Goal: Task Accomplishment & Management: Use online tool/utility

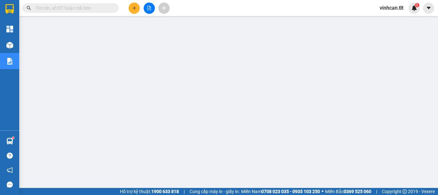
click at [57, 7] on input "text" at bounding box center [73, 7] width 76 height 7
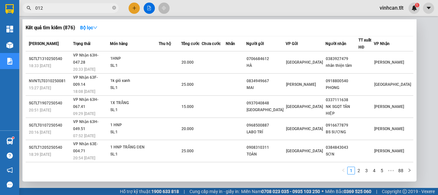
type input "0124"
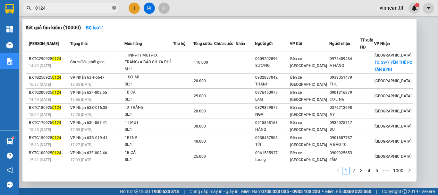
click at [114, 7] on icon "close-circle" at bounding box center [114, 8] width 4 height 4
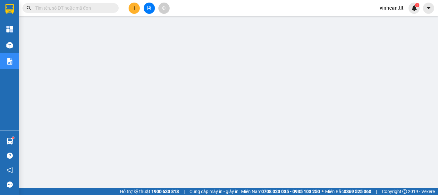
click at [92, 6] on input "text" at bounding box center [73, 7] width 76 height 7
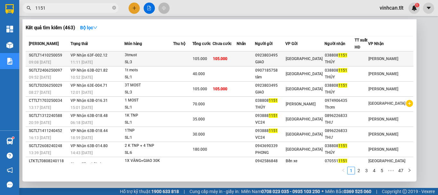
type input "1151"
click at [284, 53] on div "0923803495" at bounding box center [269, 55] width 29 height 7
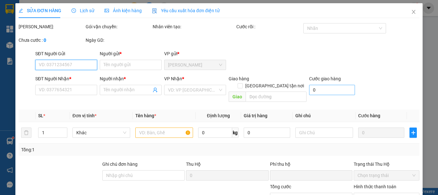
type input "0923803495"
type input "GIAO"
type input "0388081151"
type input "THÚY"
type input "0"
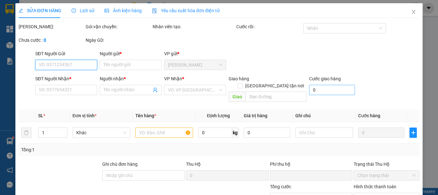
type input "105.000"
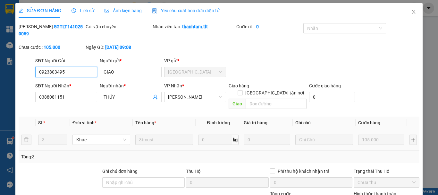
scroll to position [44, 0]
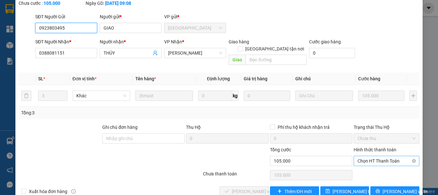
click at [364, 156] on span "Chọn HT Thanh Toán" at bounding box center [386, 161] width 58 height 10
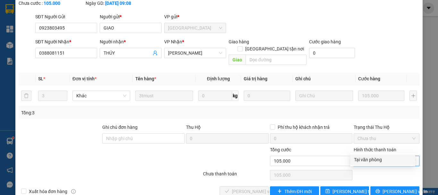
click at [367, 158] on div "Tại văn phòng" at bounding box center [382, 159] width 57 height 7
type input "0"
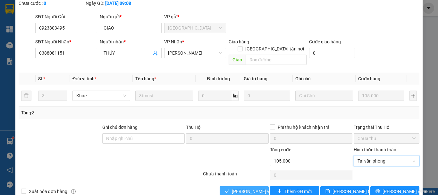
click at [255, 188] on span "[PERSON_NAME] và Giao hàng" at bounding box center [263, 191] width 62 height 7
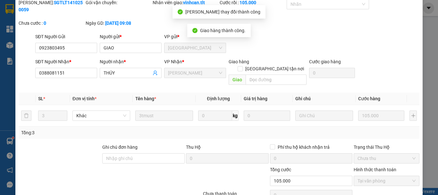
scroll to position [0, 0]
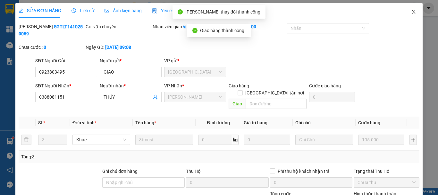
click at [411, 10] on icon "close" at bounding box center [413, 11] width 5 height 5
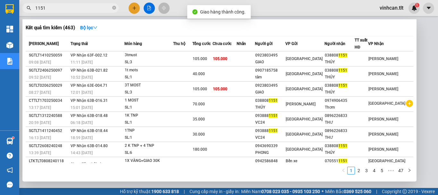
drag, startPoint x: 113, startPoint y: 6, endPoint x: 102, endPoint y: 18, distance: 15.9
click at [113, 7] on icon "close-circle" at bounding box center [114, 8] width 4 height 4
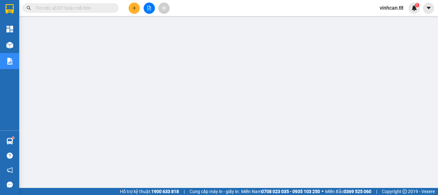
click at [97, 8] on input "text" at bounding box center [73, 7] width 76 height 7
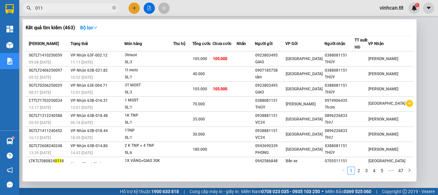
type input "0113"
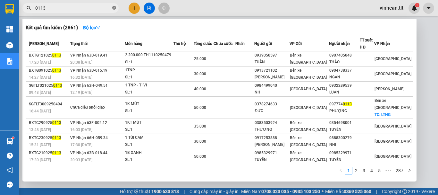
click at [114, 8] on icon "close-circle" at bounding box center [114, 8] width 4 height 4
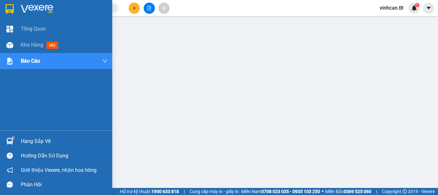
click at [35, 140] on div "Hàng sắp về" at bounding box center [64, 141] width 87 height 10
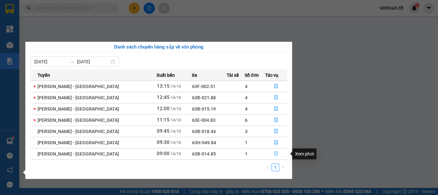
click at [274, 153] on icon "file-done" at bounding box center [276, 153] width 4 height 4
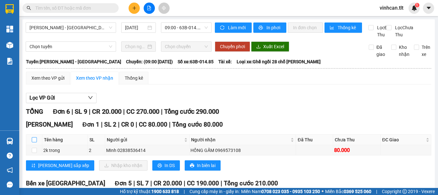
click at [35, 142] on input "checkbox" at bounding box center [34, 139] width 5 height 5
checkbox input "true"
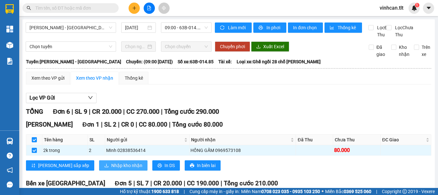
click at [111, 169] on span "Nhập kho nhận" at bounding box center [126, 165] width 31 height 7
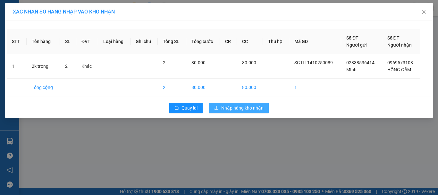
click at [239, 109] on span "Nhập hàng kho nhận" at bounding box center [242, 107] width 42 height 7
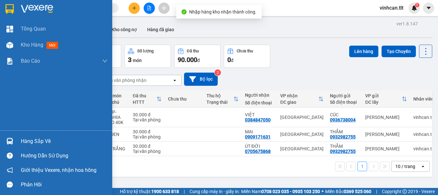
click at [31, 140] on div "Hàng sắp về" at bounding box center [64, 141] width 87 height 10
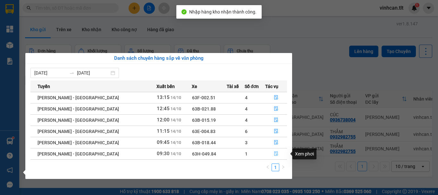
click at [274, 155] on icon "file-done" at bounding box center [276, 153] width 4 height 4
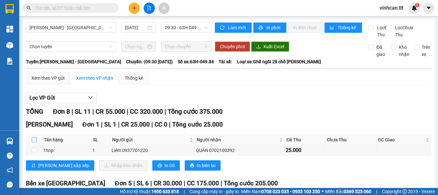
click at [36, 142] on input "checkbox" at bounding box center [34, 139] width 5 height 5
checkbox input "true"
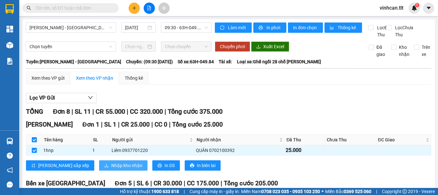
click at [111, 169] on span "Nhập kho nhận" at bounding box center [126, 165] width 31 height 7
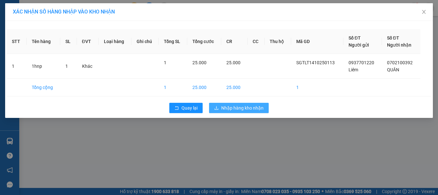
click at [233, 104] on span "Nhập hàng kho nhận" at bounding box center [242, 107] width 42 height 7
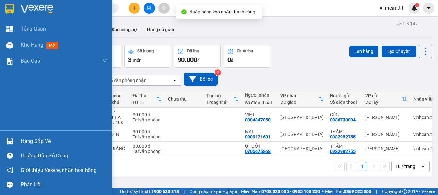
drag, startPoint x: 26, startPoint y: 139, endPoint x: 47, endPoint y: 141, distance: 21.6
click at [28, 139] on div "Hàng sắp về" at bounding box center [64, 141] width 87 height 10
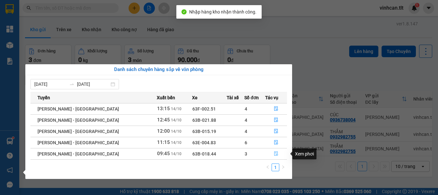
click at [274, 152] on icon "file-done" at bounding box center [276, 153] width 4 height 4
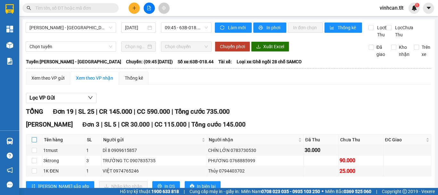
click at [33, 142] on input "checkbox" at bounding box center [34, 139] width 5 height 5
checkbox input "true"
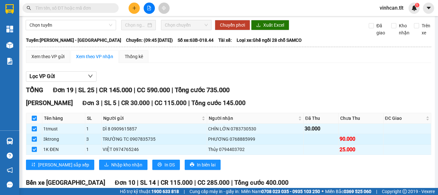
scroll to position [32, 0]
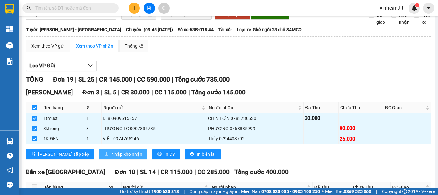
click at [111, 157] on span "Nhập kho nhận" at bounding box center [126, 153] width 31 height 7
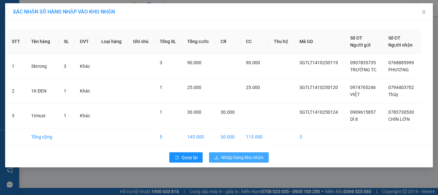
click at [237, 155] on span "Nhập hàng kho nhận" at bounding box center [242, 157] width 42 height 7
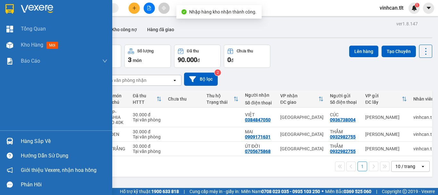
click at [34, 139] on div "Hàng sắp về" at bounding box center [64, 141] width 87 height 10
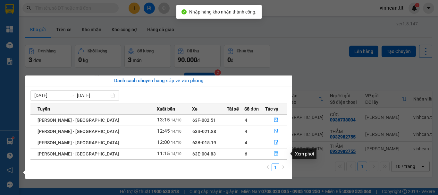
click at [274, 155] on icon "file-done" at bounding box center [276, 153] width 4 height 4
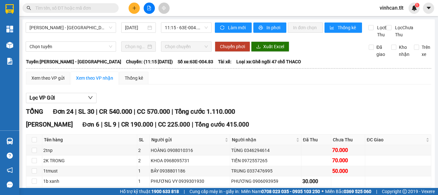
scroll to position [32, 0]
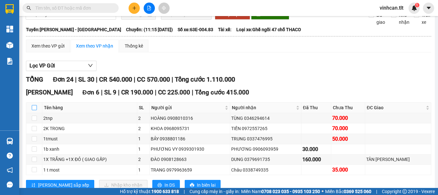
click at [32, 110] on input "checkbox" at bounding box center [34, 107] width 5 height 5
checkbox input "true"
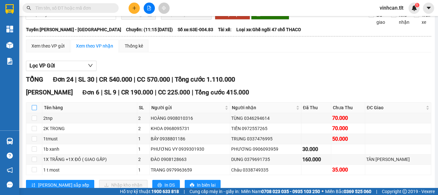
checkbox input "true"
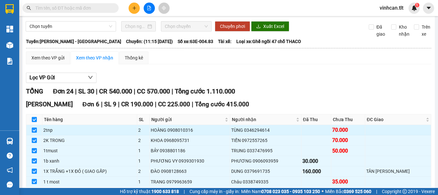
scroll to position [64, 0]
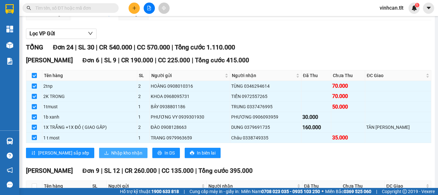
click at [111, 156] on span "Nhập kho nhận" at bounding box center [126, 152] width 31 height 7
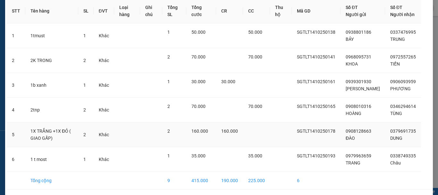
scroll to position [68, 0]
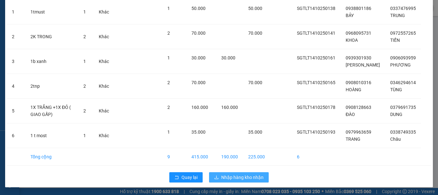
click at [237, 176] on span "Nhập hàng kho nhận" at bounding box center [242, 176] width 42 height 7
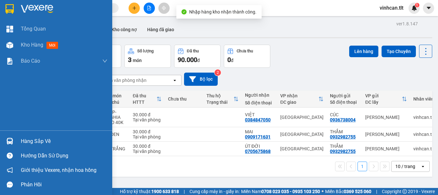
click at [30, 141] on div "Hàng sắp về" at bounding box center [64, 141] width 87 height 10
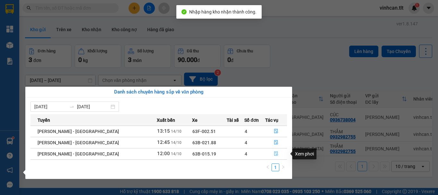
click at [270, 153] on button "button" at bounding box center [275, 153] width 21 height 10
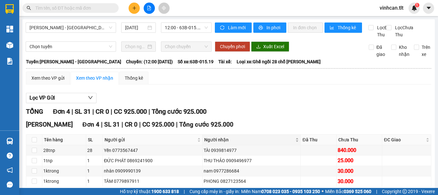
scroll to position [32, 0]
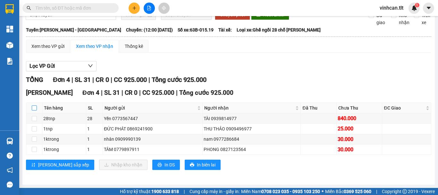
click at [35, 110] on input "checkbox" at bounding box center [34, 107] width 5 height 5
checkbox input "true"
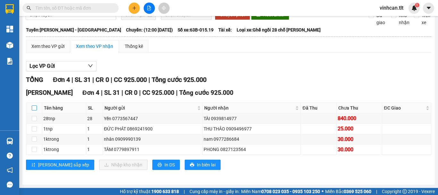
checkbox input "true"
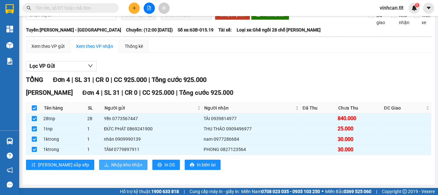
click at [104, 166] on button "Nhập kho nhận" at bounding box center [123, 164] width 48 height 10
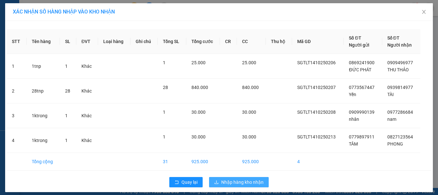
click at [243, 180] on span "Nhập hàng kho nhận" at bounding box center [242, 181] width 42 height 7
